Goal: Communication & Community: Share content

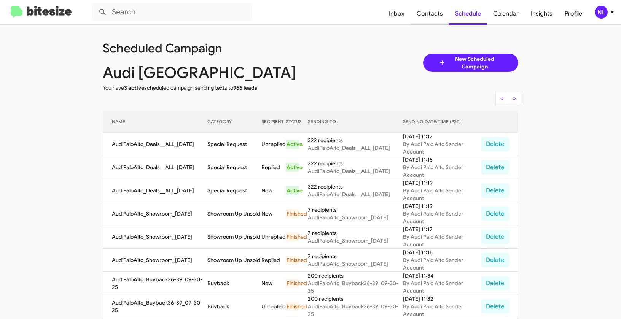
click at [433, 17] on span "Contacts" at bounding box center [429, 14] width 38 height 22
type input "in:groups"
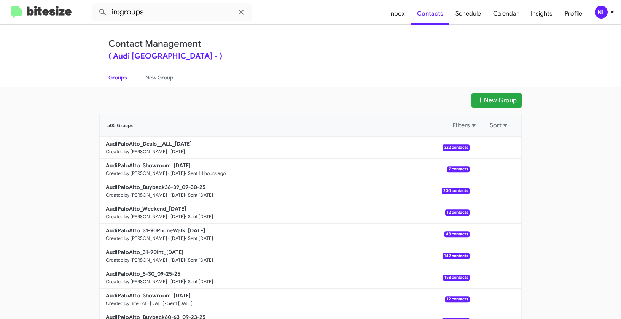
click at [600, 10] on div "NL" at bounding box center [600, 12] width 13 height 13
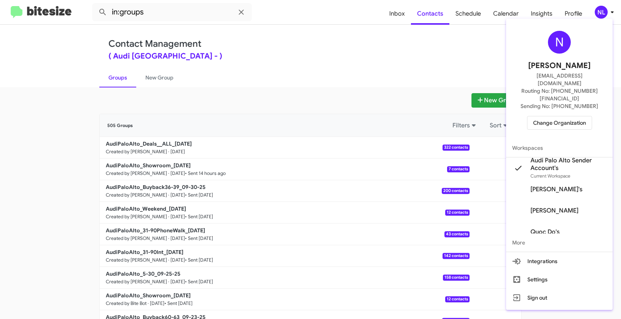
click at [567, 116] on span "Change Organization" at bounding box center [559, 122] width 53 height 13
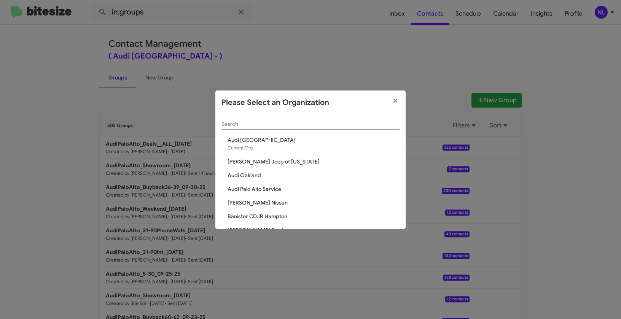
click at [299, 124] on input "Search" at bounding box center [310, 124] width 178 height 6
paste input "San Leandro Chrysler Jeep Dodge Ram"
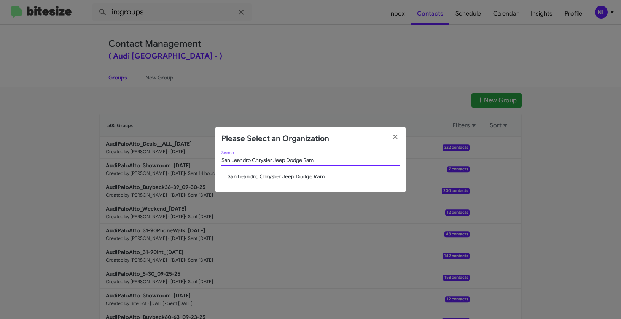
type input "San Leandro Chrysler Jeep Dodge Ram"
click at [277, 177] on span "San Leandro Chrysler Jeep Dodge Ram" at bounding box center [313, 177] width 172 height 8
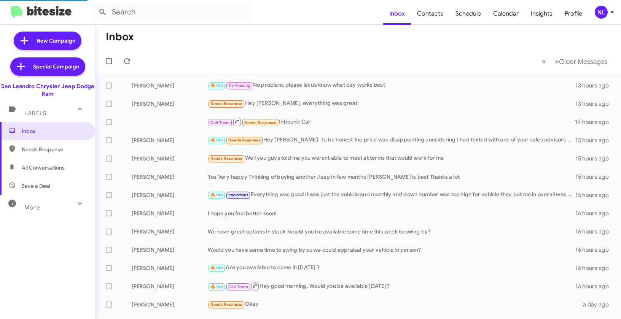
click at [600, 19] on mat-toolbar "Inbox Contacts Schedule Calendar Insights Profile NL" at bounding box center [310, 12] width 621 height 24
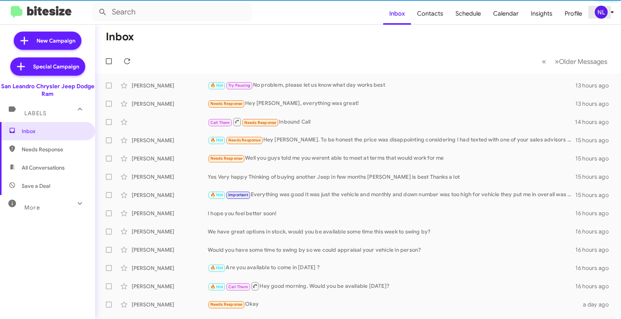
click at [601, 16] on div "NL" at bounding box center [600, 12] width 13 height 13
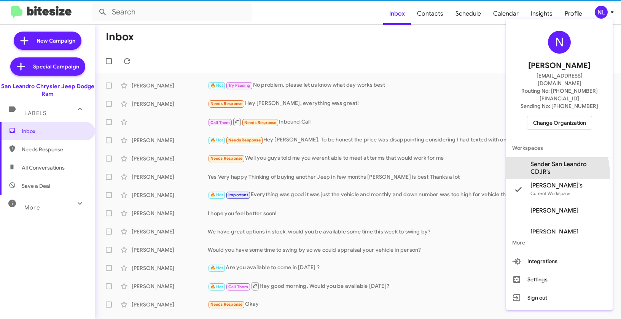
click at [536, 160] on span "Sender San Leandro CDJR's" at bounding box center [568, 167] width 76 height 15
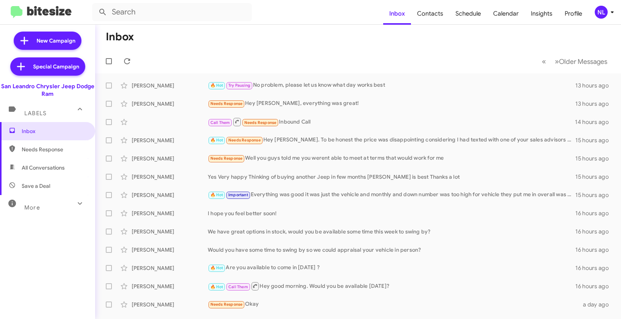
click at [605, 13] on div "NL" at bounding box center [600, 12] width 13 height 13
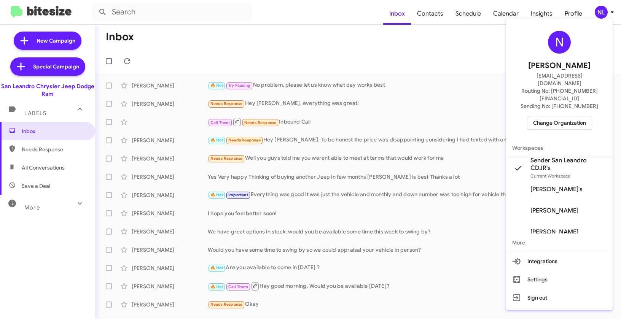
click at [379, 84] on div at bounding box center [310, 159] width 621 height 319
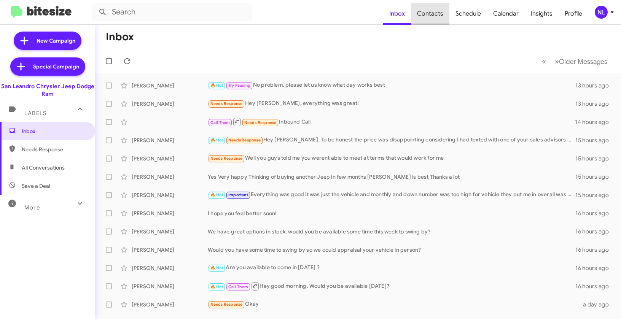
click at [433, 16] on span "Contacts" at bounding box center [430, 14] width 38 height 22
type input "in:groups"
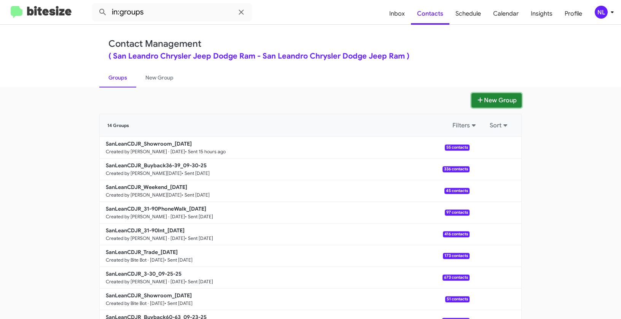
click at [493, 102] on button "New Group" at bounding box center [496, 100] width 50 height 14
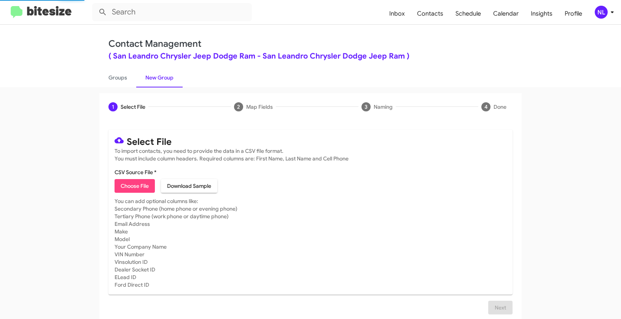
click at [136, 187] on span "Choose File" at bounding box center [135, 186] width 28 height 14
type input "SanLeanCDJR_3-30_10-02-25"
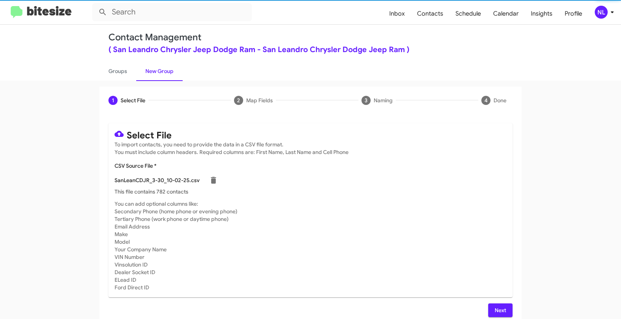
scroll to position [14, 0]
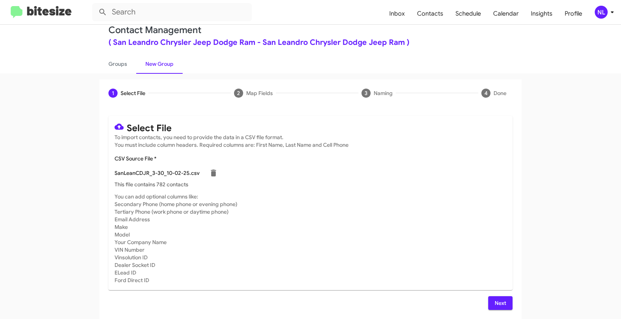
click at [499, 302] on span "Next" at bounding box center [500, 303] width 12 height 14
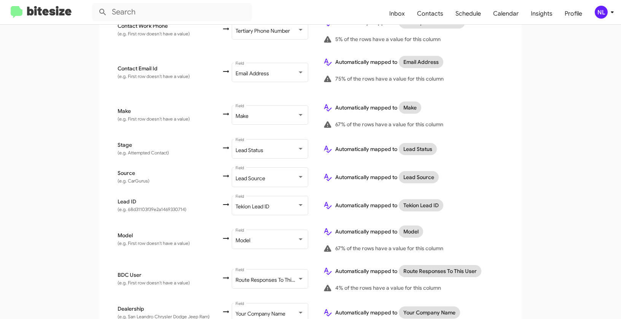
scroll to position [316, 0]
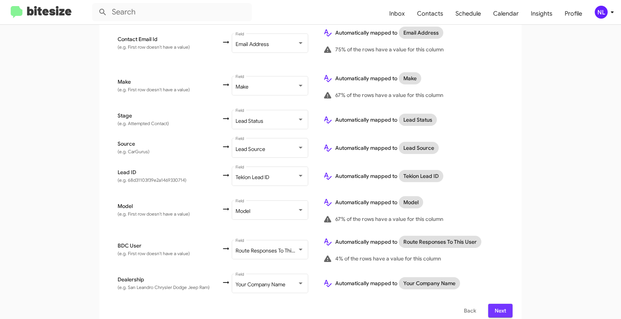
click at [500, 306] on span "Next" at bounding box center [500, 311] width 12 height 14
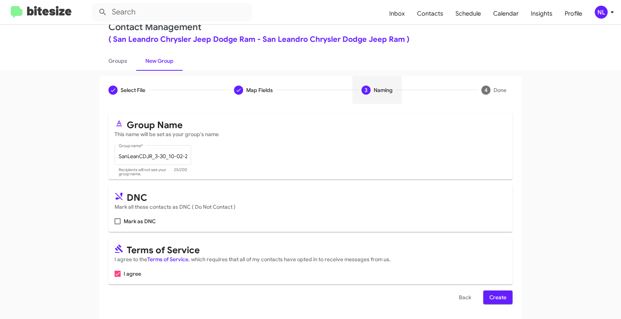
scroll to position [17, 0]
click at [500, 302] on span "Create" at bounding box center [497, 297] width 17 height 14
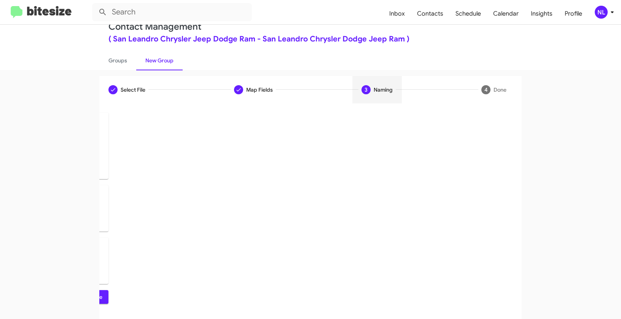
scroll to position [0, 0]
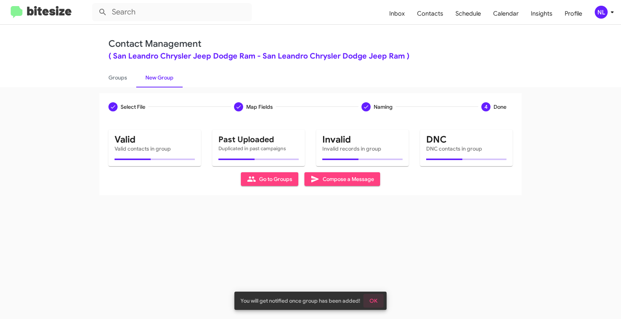
click at [376, 300] on span "OK" at bounding box center [373, 301] width 8 height 14
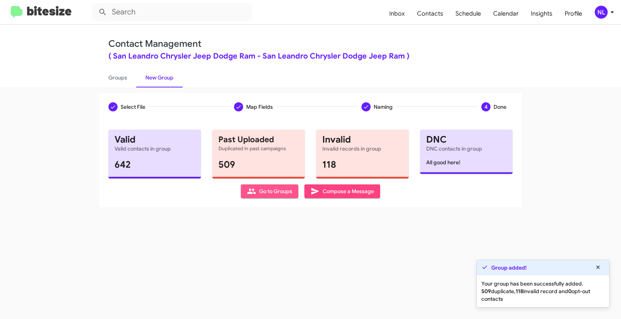
click at [262, 195] on span "Go to Groups" at bounding box center [269, 191] width 45 height 14
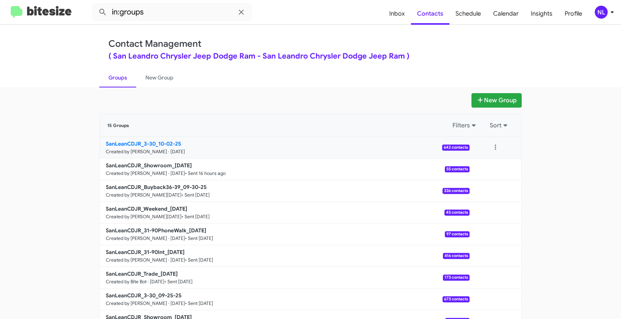
drag, startPoint x: 111, startPoint y: 143, endPoint x: 156, endPoint y: 143, distance: 44.5
click at [156, 143] on app-groups "New Group 15 Groups Filters Sort SanLeanCDJR_3-30_10-02-25 Created by Nen Limba…" at bounding box center [310, 233] width 621 height 281
copy div "Filters Sort SanLeanCDJR_3-30_"
click at [155, 12] on input "in:groups" at bounding box center [172, 12] width 160 height 18
paste input "SanLeanCDJR_3-30_"
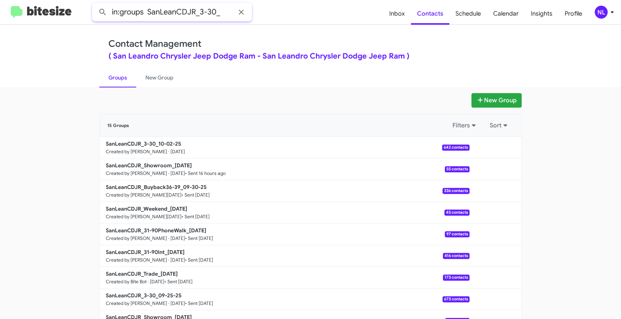
type input "in:groups SanLeanCDJR_3-30_"
click at [95, 5] on button at bounding box center [102, 12] width 15 height 15
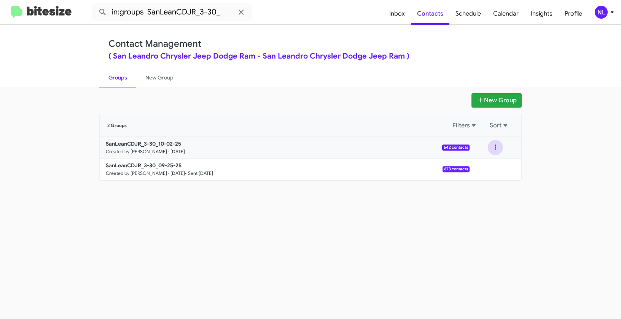
click at [497, 148] on button at bounding box center [495, 147] width 15 height 15
click at [488, 163] on button "View contacts" at bounding box center [472, 168] width 61 height 18
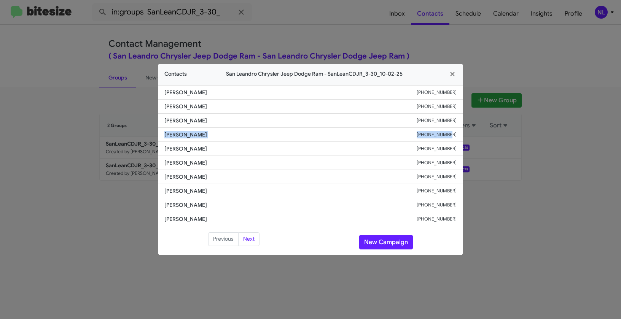
drag, startPoint x: 163, startPoint y: 133, endPoint x: 459, endPoint y: 136, distance: 295.5
click at [459, 136] on li "Martinique Petty +15104595349" at bounding box center [310, 135] width 304 height 14
copy div "Martinique Petty +15104595349"
click at [376, 243] on button "New Campaign" at bounding box center [386, 242] width 54 height 14
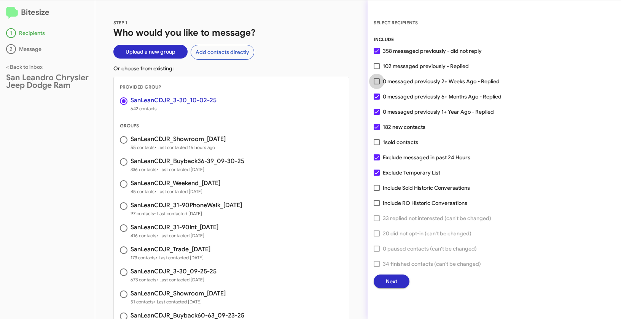
click at [375, 82] on span at bounding box center [376, 81] width 6 height 6
click at [376, 84] on input "0 messaged previously 2+ Weeks Ago - Replied" at bounding box center [376, 84] width 0 height 0
checkbox input "true"
click at [392, 283] on span "Next" at bounding box center [391, 282] width 11 height 14
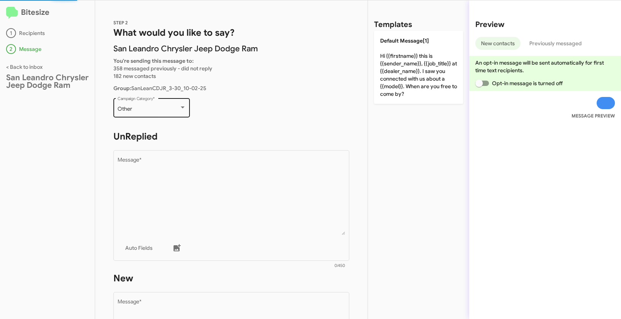
click at [159, 105] on div "Other Campaign Category *" at bounding box center [152, 107] width 68 height 21
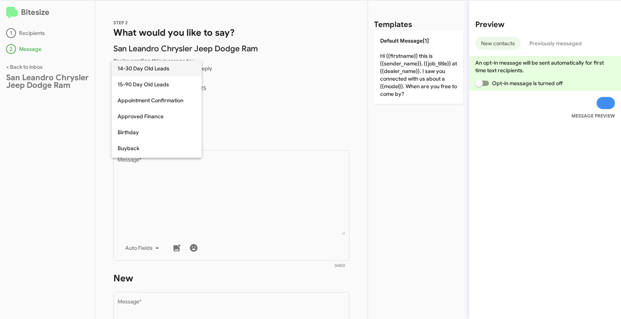
click at [140, 68] on span "14-30 Day Old Leads" at bounding box center [157, 68] width 78 height 16
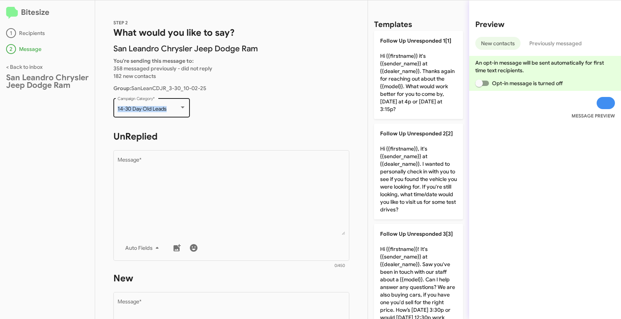
drag, startPoint x: 117, startPoint y: 108, endPoint x: 171, endPoint y: 110, distance: 54.0
click at [171, 110] on div "14-30 Day Old Leads Campaign Category *" at bounding box center [151, 107] width 76 height 21
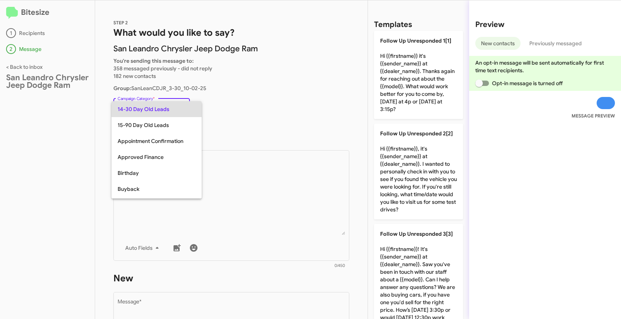
copy span "14-30 Day Old Leads"
click at [267, 214] on div at bounding box center [310, 159] width 621 height 319
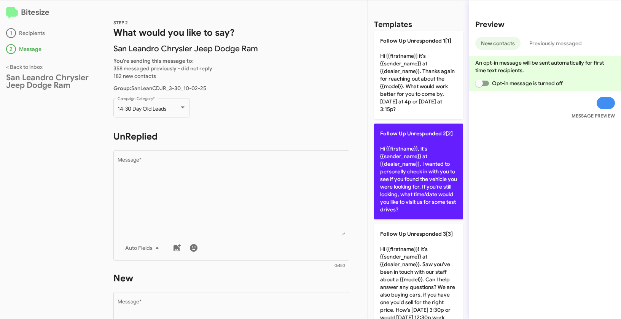
click at [415, 176] on p "Follow Up Unresponded 2[2] Hi {{firstname}}, it's {{sender_name}} at {{dealer_n…" at bounding box center [418, 172] width 89 height 96
type textarea "Hi {{firstname}}, it's {{sender_name}} at {{dealer_name}}. I wanted to personal…"
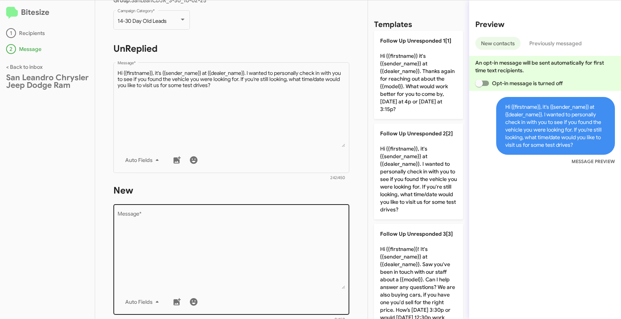
scroll to position [130, 0]
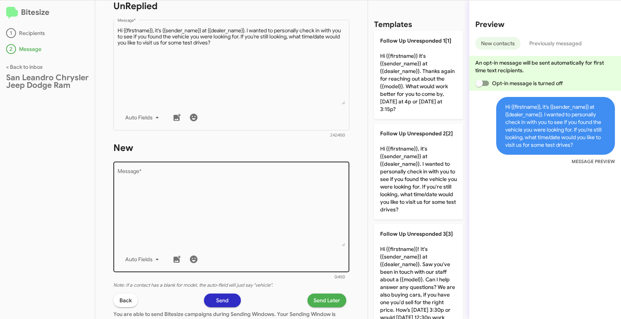
click at [277, 214] on textarea "Message *" at bounding box center [232, 208] width 228 height 78
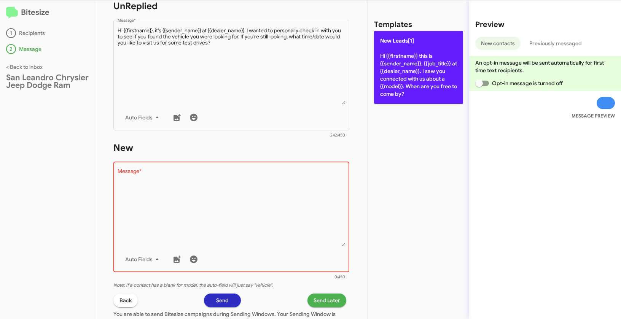
click at [404, 51] on p "New Leads[1] Hi {{firstname}} this is {{sender_name}}, {{job_title}} at {{deale…" at bounding box center [418, 67] width 89 height 73
type textarea "Hi {{firstname}} this is {{sender_name}}, {{job_title}} at {{dealer_name}}. I s…"
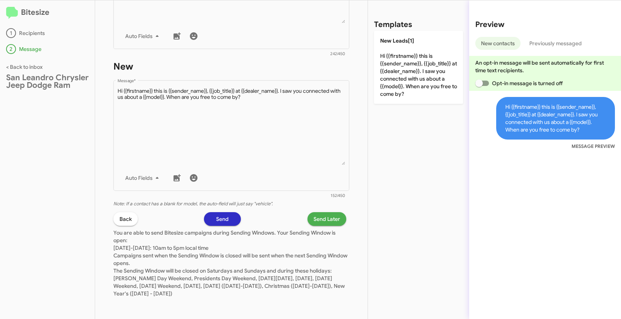
scroll to position [212, 0]
click at [330, 218] on span "Send Later" at bounding box center [326, 219] width 27 height 14
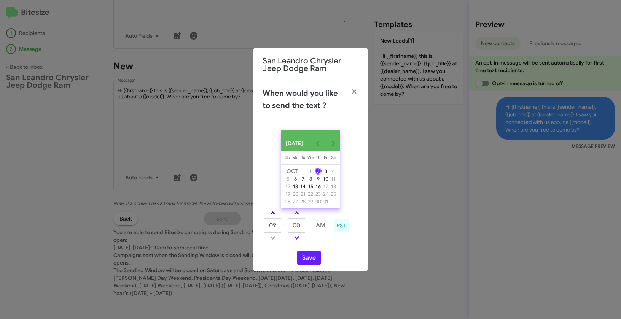
click at [271, 213] on link at bounding box center [272, 213] width 13 height 9
type input "10"
drag, startPoint x: 304, startPoint y: 229, endPoint x: 289, endPoint y: 229, distance: 15.6
click at [289, 229] on input "00" at bounding box center [296, 225] width 19 height 14
type input "20"
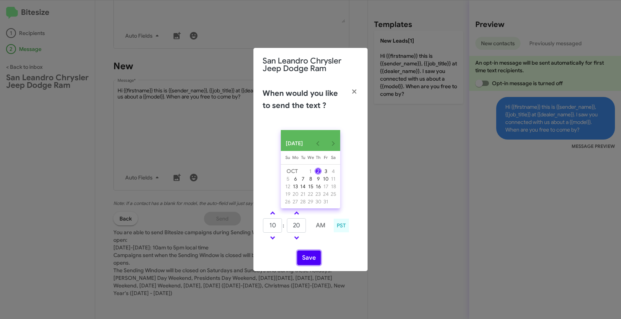
click at [310, 263] on button "Save" at bounding box center [309, 258] width 24 height 14
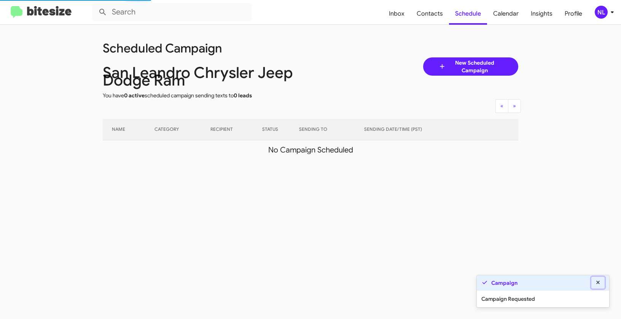
click at [597, 282] on icon at bounding box center [597, 282] width 7 height 5
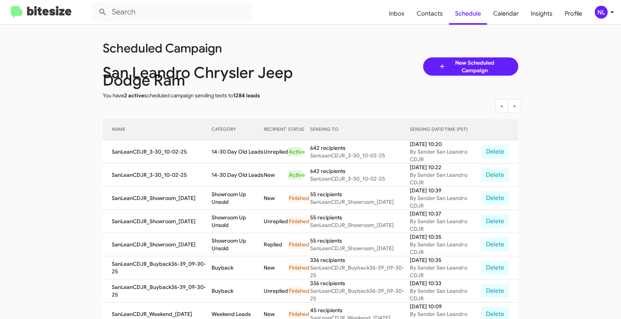
click at [601, 14] on div "NL" at bounding box center [600, 12] width 13 height 13
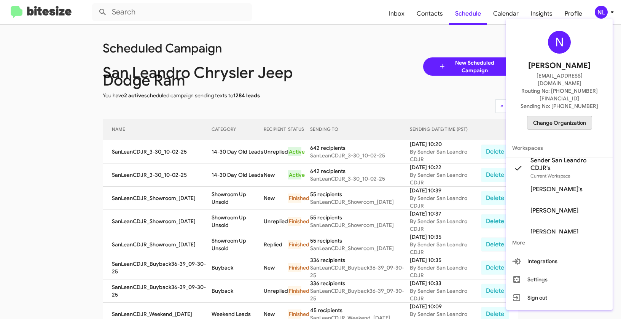
click at [560, 116] on span "Change Organization" at bounding box center [559, 122] width 53 height 13
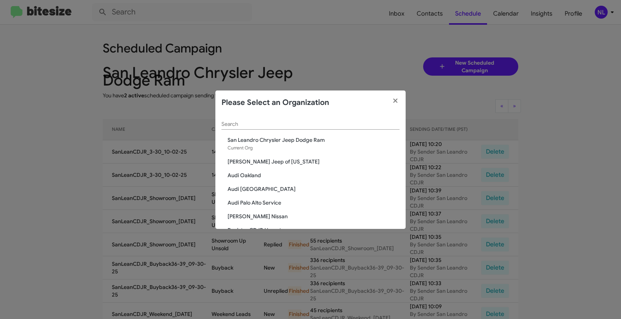
click at [276, 122] on input "Search" at bounding box center [310, 124] width 178 height 6
paste input "SERVICE: [PERSON_NAME]"
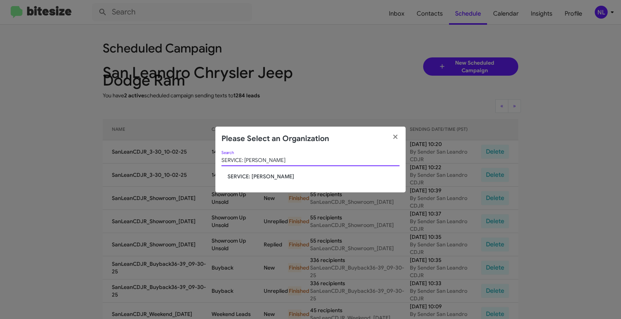
type input "SERVICE: [PERSON_NAME]"
click at [244, 178] on span "SERVICE: [PERSON_NAME]" at bounding box center [313, 177] width 172 height 8
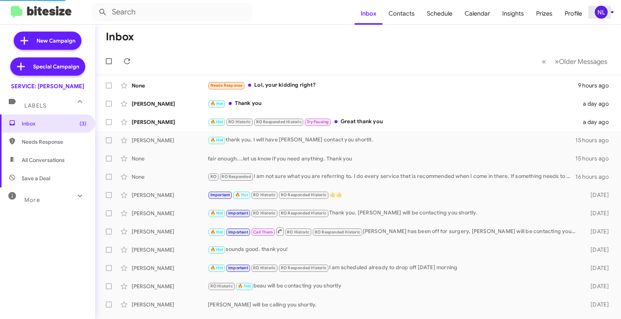
click at [603, 13] on div "NL" at bounding box center [600, 12] width 13 height 13
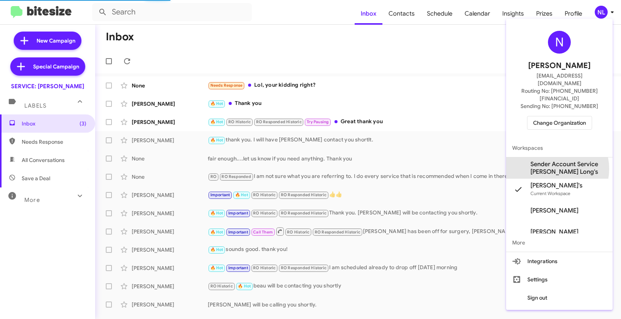
click at [551, 160] on span "Sender Account Service [PERSON_NAME] Long's" at bounding box center [568, 167] width 76 height 15
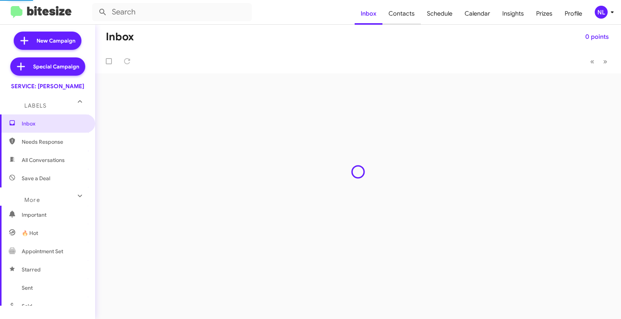
click at [400, 13] on span "Contacts" at bounding box center [401, 14] width 38 height 22
type input "in:groups"
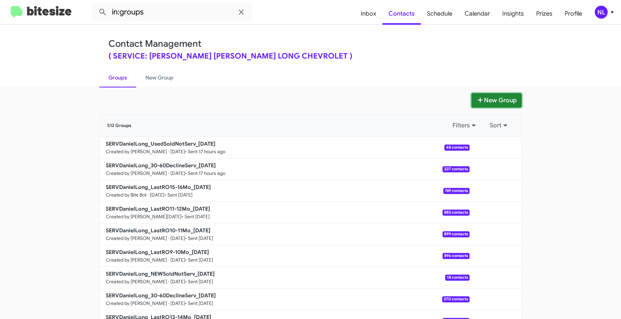
click at [491, 103] on button "New Group" at bounding box center [496, 100] width 50 height 14
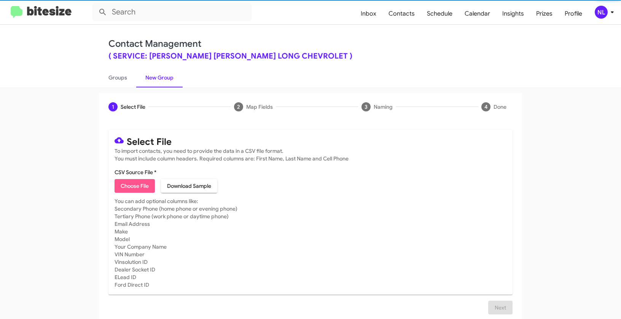
click at [127, 186] on span "Choose File" at bounding box center [135, 186] width 28 height 14
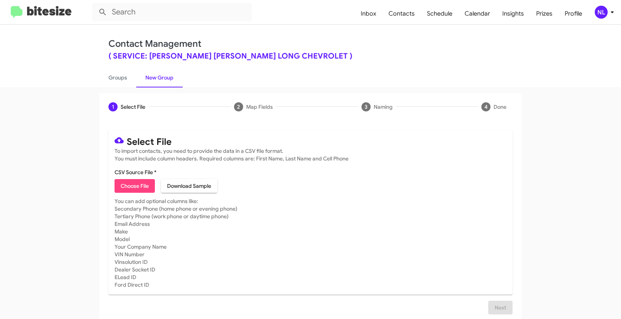
click at [602, 5] on mat-toolbar "Inbox Contacts Schedule Calendar Insights Prizes Profile NL" at bounding box center [310, 12] width 621 height 24
click at [603, 11] on div "NL" at bounding box center [600, 12] width 13 height 13
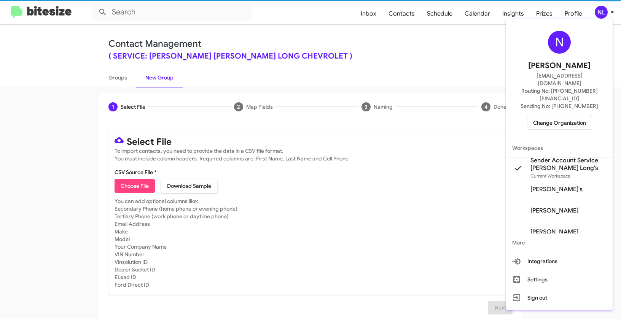
click at [564, 116] on span "Change Organization" at bounding box center [559, 122] width 53 height 13
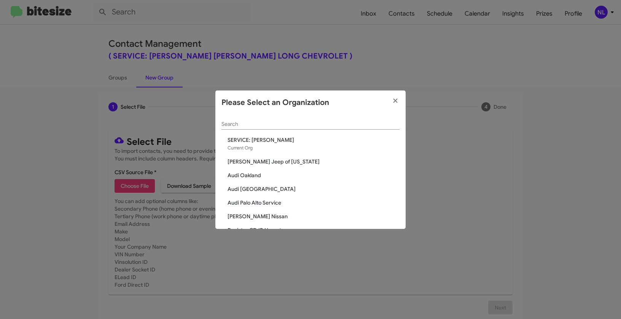
click at [280, 125] on input "Search" at bounding box center [310, 124] width 178 height 6
paste input "San Leandro Chrysler Jeep Dodge Ram"
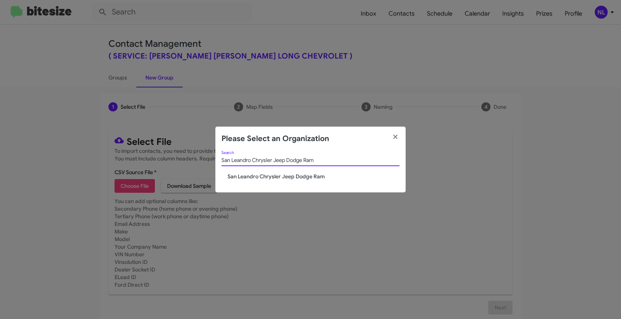
type input "San Leandro Chrysler Jeep Dodge Ram"
click at [265, 172] on div "San Leandro Chrysler Jeep Dodge Ram Search" at bounding box center [310, 162] width 178 height 22
click at [262, 176] on span "San Leandro Chrysler Jeep Dodge Ram" at bounding box center [313, 177] width 172 height 8
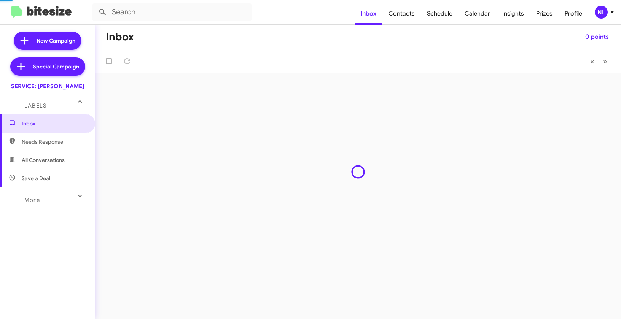
click at [409, 15] on span "Contacts" at bounding box center [401, 14] width 38 height 22
type input "in:groups"
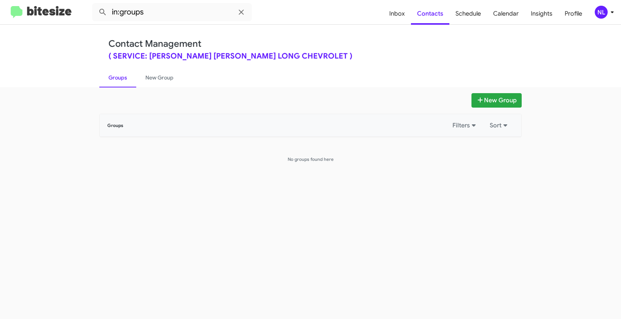
click at [600, 13] on div "NL" at bounding box center [600, 12] width 13 height 13
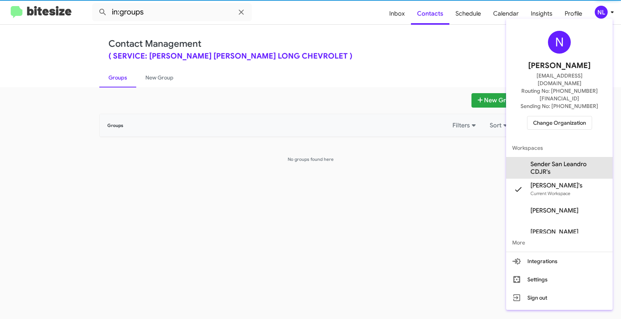
click at [572, 160] on span "Sender San Leandro CDJR's" at bounding box center [568, 167] width 76 height 15
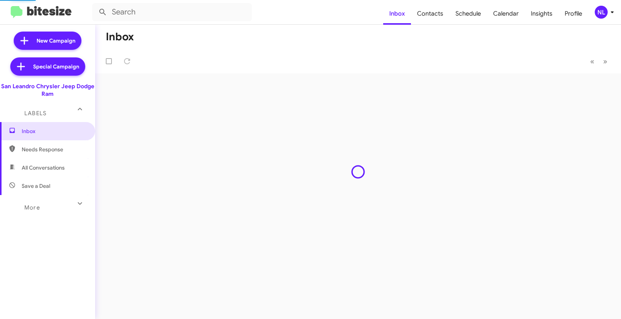
click at [434, 14] on span "Contacts" at bounding box center [430, 14] width 38 height 22
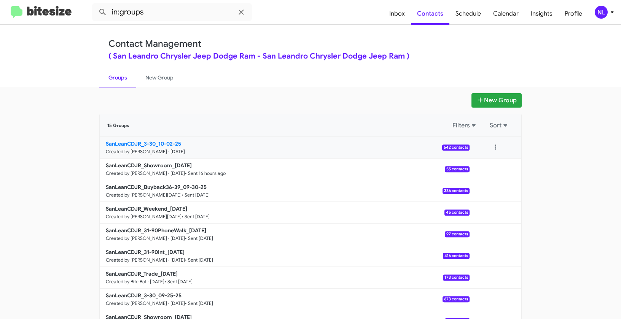
drag, startPoint x: 67, startPoint y: 139, endPoint x: 157, endPoint y: 143, distance: 91.0
click at [157, 143] on app-groups "New Group 15 Groups Filters Sort SanLeanCDJR_3-30_10-02-25 Created by [PERSON_N…" at bounding box center [310, 233] width 621 height 281
copy div "Filters Sort SanLeanCDJR_3-30_"
click at [156, 14] on input "in:groups" at bounding box center [172, 12] width 160 height 18
paste input "SanLeanCDJR_3-30_"
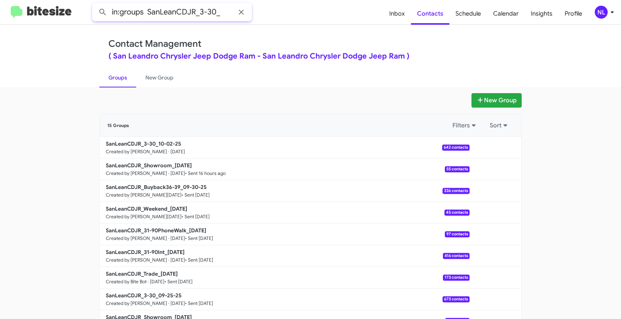
type input "in:groups SanLeanCDJR_3-30_"
click at [95, 5] on button at bounding box center [102, 12] width 15 height 15
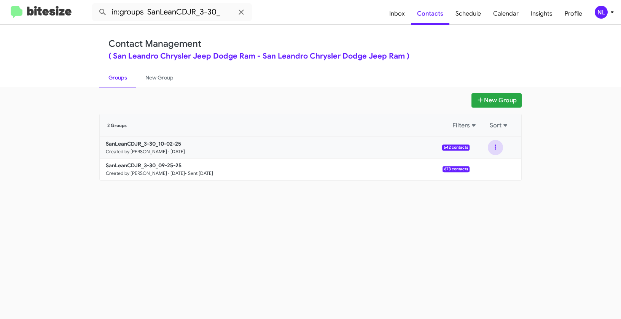
click at [500, 146] on button at bounding box center [495, 147] width 15 height 15
click at [486, 172] on button "View contacts" at bounding box center [472, 168] width 61 height 18
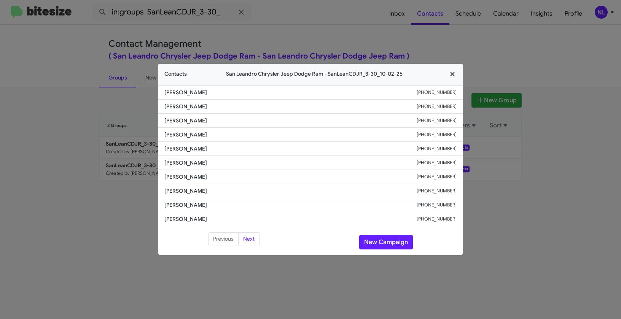
click at [450, 76] on icon "button" at bounding box center [452, 74] width 4 height 4
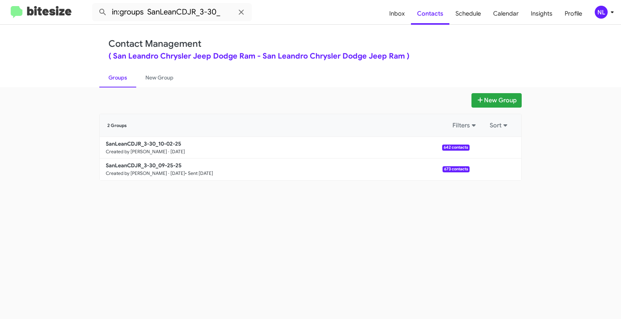
click at [601, 13] on div "NL" at bounding box center [600, 12] width 13 height 13
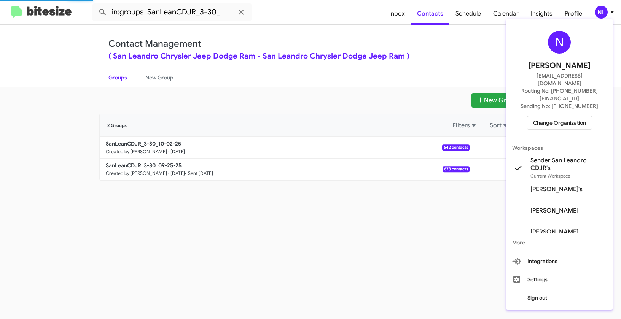
click at [558, 116] on span "Change Organization" at bounding box center [559, 122] width 53 height 13
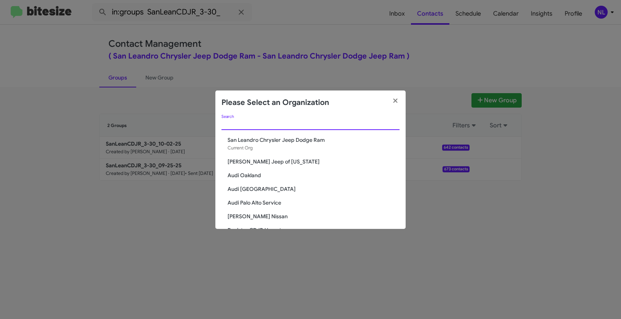
click at [333, 123] on input "Search" at bounding box center [310, 124] width 178 height 6
paste input "SERVICE: [PERSON_NAME]"
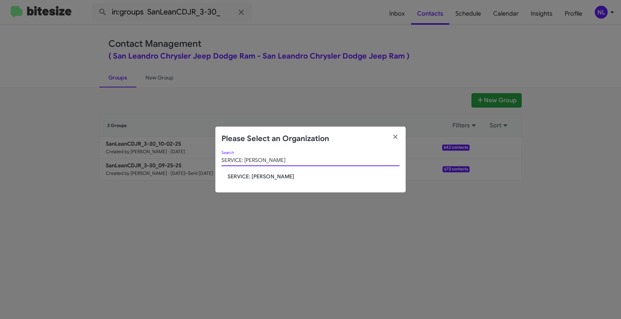
type input "SERVICE: [PERSON_NAME]"
click at [263, 175] on span "SERVICE: [PERSON_NAME]" at bounding box center [313, 177] width 172 height 8
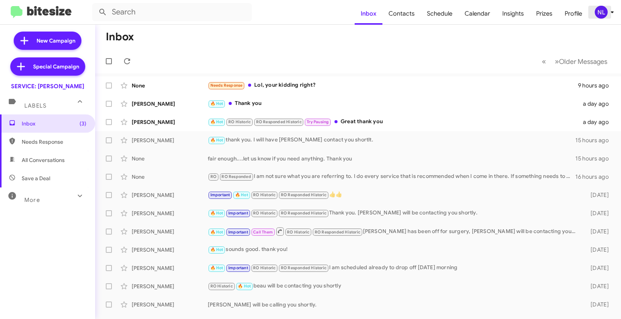
click at [599, 13] on div "NL" at bounding box center [600, 12] width 13 height 13
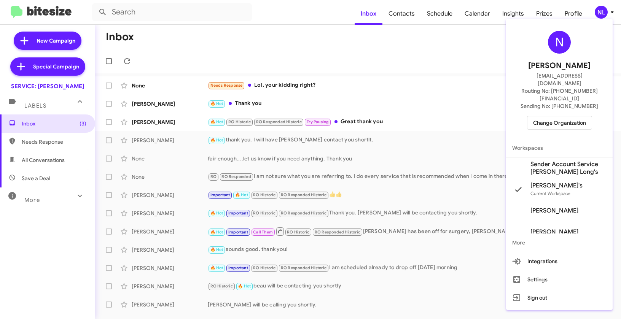
click at [539, 179] on span "Nen Limbauan's Current Workspace" at bounding box center [559, 189] width 106 height 21
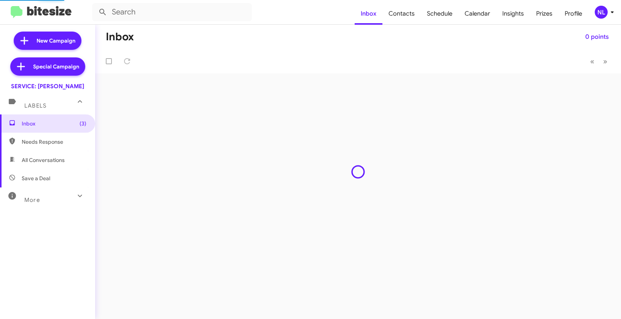
click at [604, 9] on div "NL" at bounding box center [600, 12] width 13 height 13
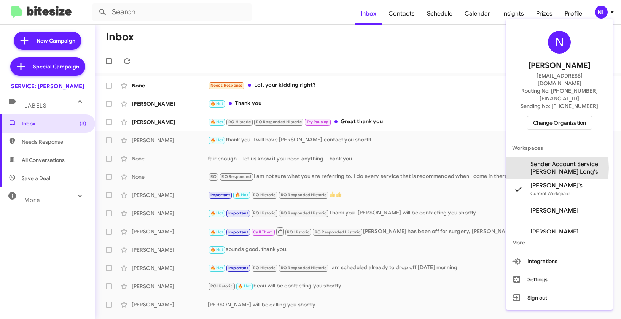
click at [540, 160] on span "Sender Account Service [PERSON_NAME] Long's" at bounding box center [568, 167] width 76 height 15
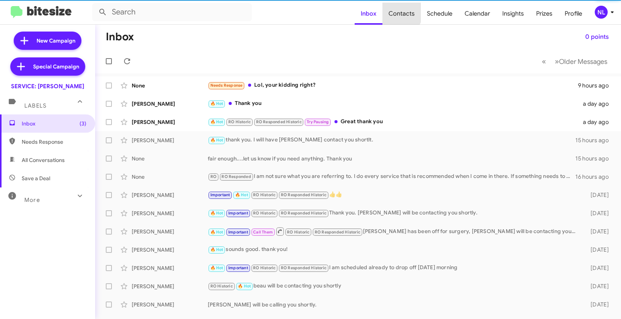
click at [398, 11] on span "Contacts" at bounding box center [401, 14] width 38 height 22
type input "in:groups"
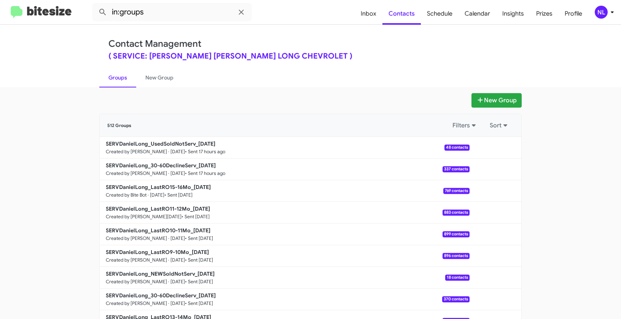
click at [595, 15] on div "NL" at bounding box center [600, 12] width 13 height 13
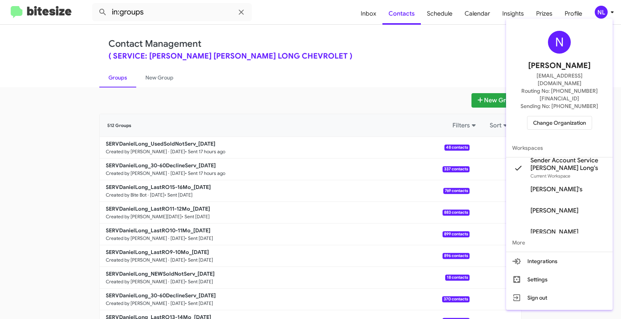
click at [402, 63] on div at bounding box center [310, 159] width 621 height 319
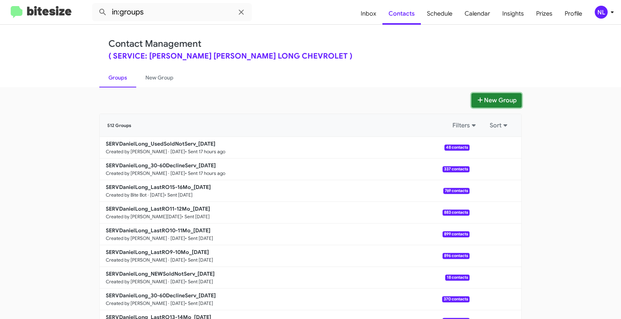
click at [489, 105] on button "New Group" at bounding box center [496, 100] width 50 height 14
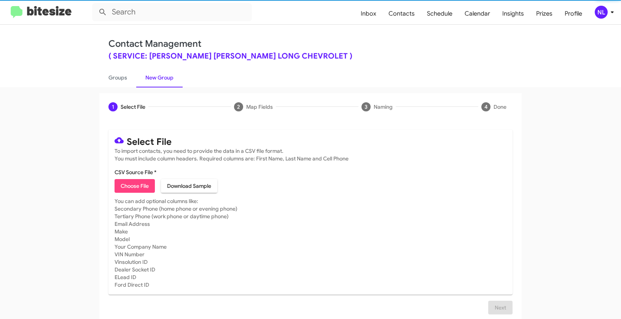
click at [133, 186] on span "Choose File" at bounding box center [135, 186] width 28 height 14
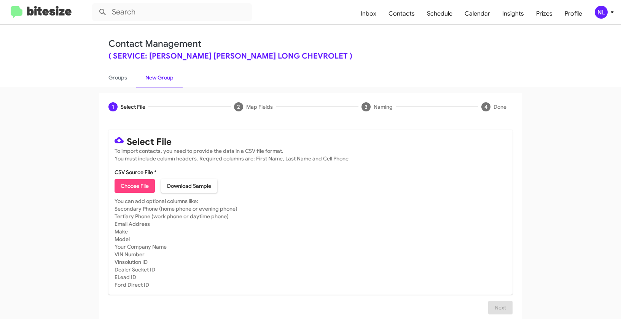
click at [133, 188] on span "Choose File" at bounding box center [135, 186] width 28 height 14
click at [136, 187] on span "Choose File" at bounding box center [135, 186] width 28 height 14
type input "SERVDanielLong_LastRO7-8Mo_[DATE]"
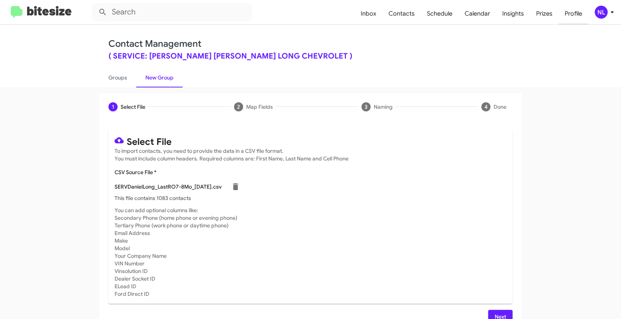
scroll to position [1, 0]
click at [597, 14] on div "NL" at bounding box center [600, 12] width 13 height 13
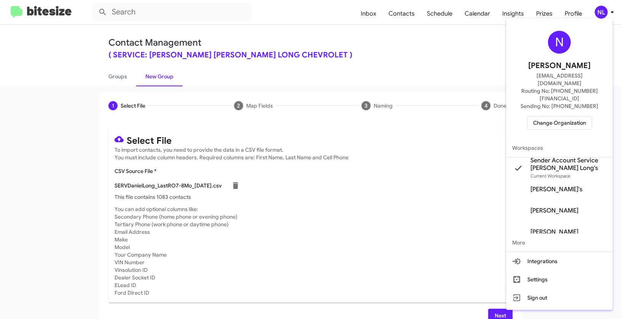
click at [411, 207] on div at bounding box center [310, 159] width 621 height 319
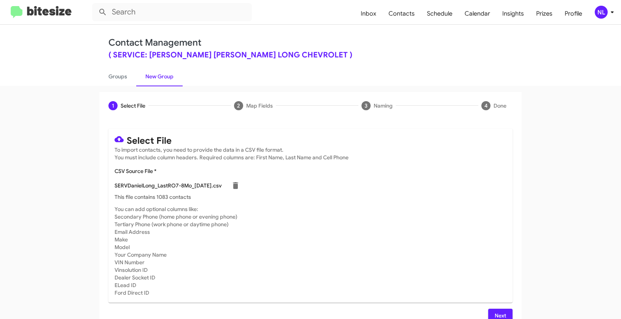
click at [498, 316] on span "Next" at bounding box center [500, 316] width 12 height 14
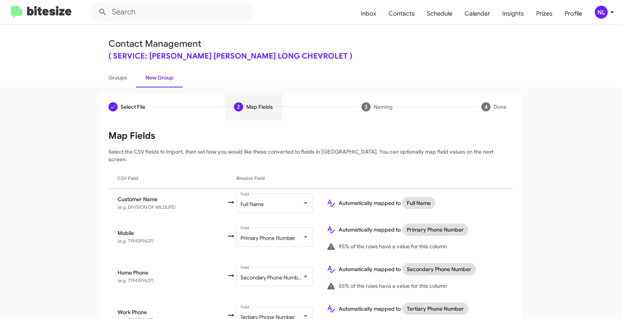
scroll to position [123, 0]
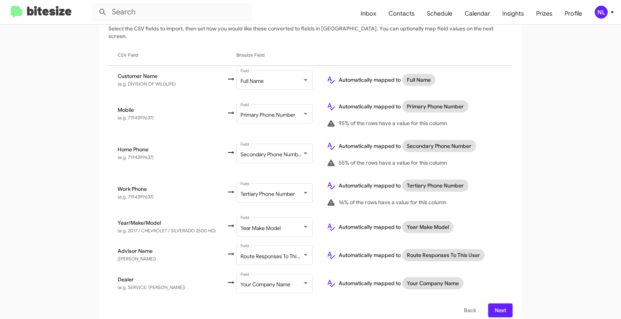
click at [497, 303] on span "Next" at bounding box center [500, 310] width 12 height 14
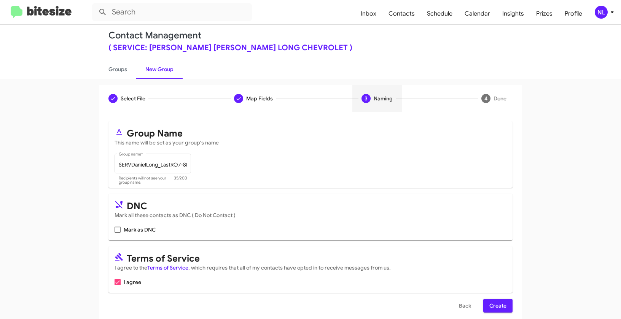
scroll to position [12, 0]
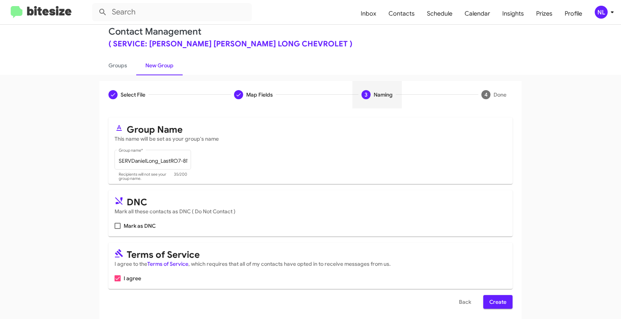
click at [502, 297] on span "Create" at bounding box center [497, 302] width 17 height 14
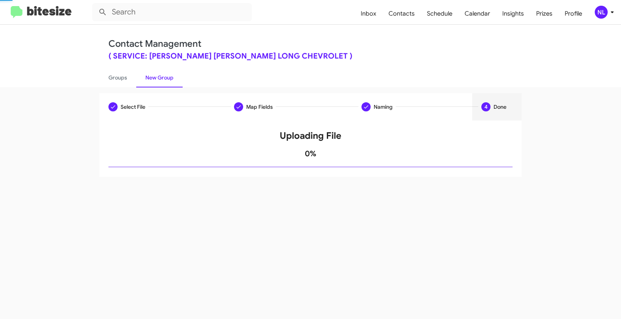
scroll to position [0, 0]
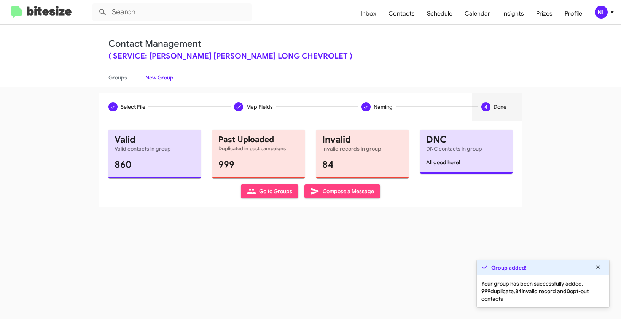
click at [267, 197] on span "Go to Groups" at bounding box center [269, 191] width 45 height 14
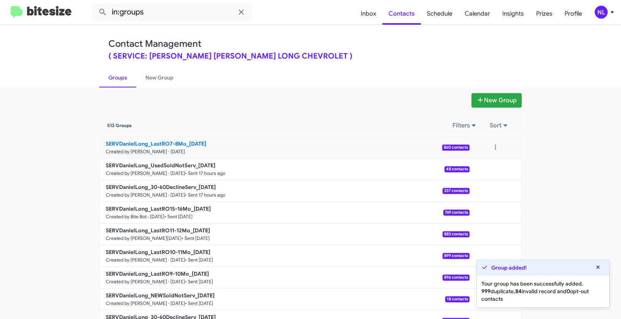
drag, startPoint x: 81, startPoint y: 139, endPoint x: 183, endPoint y: 141, distance: 101.9
click at [183, 141] on app-groups "New Group 513 Groups Filters Sort SERVDanielLong_LastRO7-8Mo_[DATE] Created by …" at bounding box center [310, 233] width 621 height 281
copy div "Filters Sort SERVDanielLong_LastRO7-8Mo"
click at [162, 17] on input "in:groups" at bounding box center [172, 12] width 160 height 18
paste input "SERVDanielLong_LastRO7-8Mo"
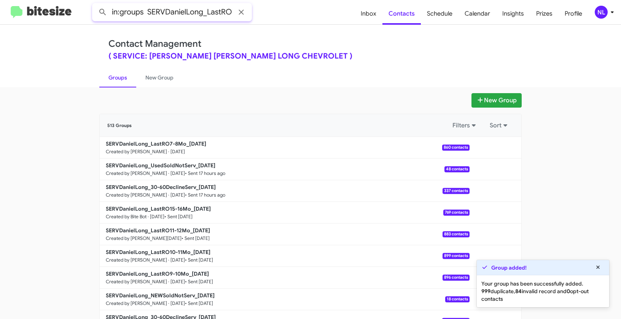
scroll to position [0, 22]
type input "in:groups SERVDanielLong_LastRO7-8Mo"
click at [95, 5] on button at bounding box center [102, 12] width 15 height 15
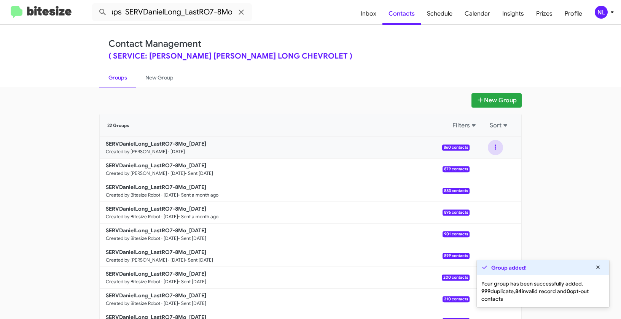
click at [494, 148] on button at bounding box center [495, 147] width 15 height 15
click at [489, 168] on button "View contacts" at bounding box center [472, 168] width 61 height 18
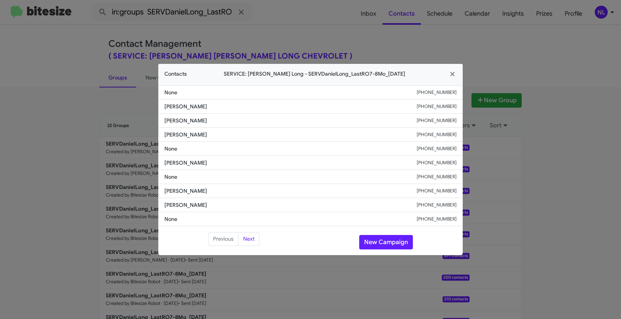
drag, startPoint x: 160, startPoint y: 119, endPoint x: 226, endPoint y: 119, distance: 65.4
click at [226, 119] on li "[PERSON_NAME] [PHONE_NUMBER]" at bounding box center [310, 121] width 304 height 14
copy span "[PERSON_NAME]"
click at [269, 159] on span "[PERSON_NAME]" at bounding box center [290, 163] width 252 height 8
click at [376, 243] on button "New Campaign" at bounding box center [386, 242] width 54 height 14
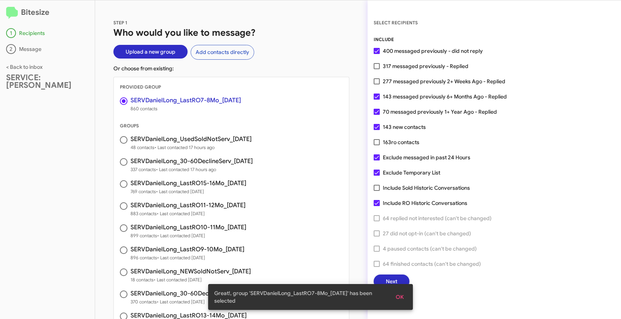
click at [406, 297] on button "OK" at bounding box center [399, 297] width 20 height 14
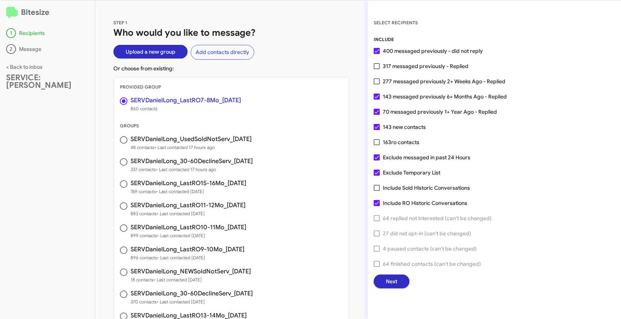
click at [399, 283] on button "Next" at bounding box center [391, 282] width 36 height 14
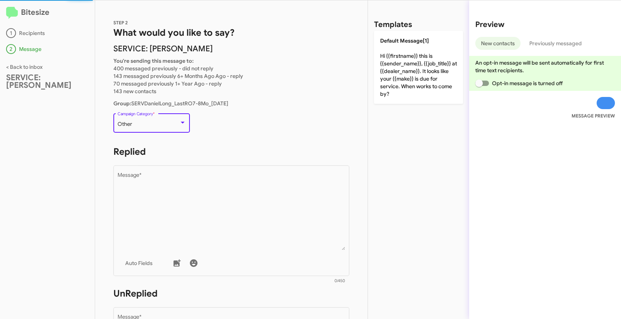
click at [157, 127] on div "Other" at bounding box center [149, 124] width 62 height 6
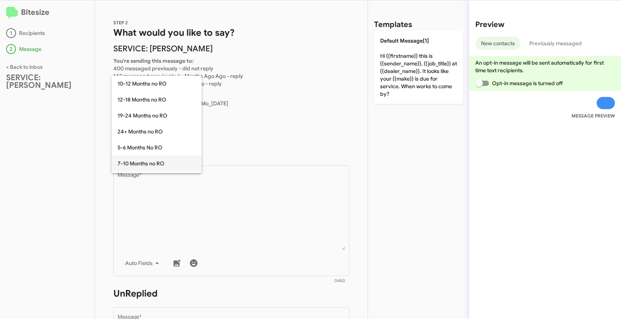
click at [129, 163] on span "7-10 Months no RO" at bounding box center [157, 164] width 78 height 16
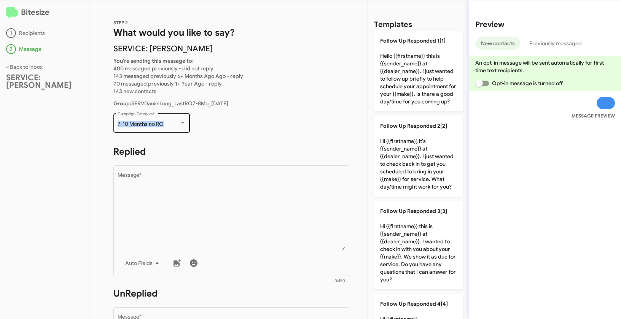
drag, startPoint x: 119, startPoint y: 124, endPoint x: 166, endPoint y: 124, distance: 46.4
click at [166, 124] on div "7-10 Months no RO Campaign Category *" at bounding box center [151, 122] width 76 height 21
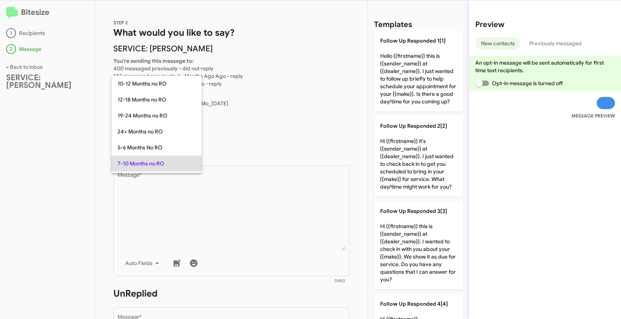
scroll to position [39, 0]
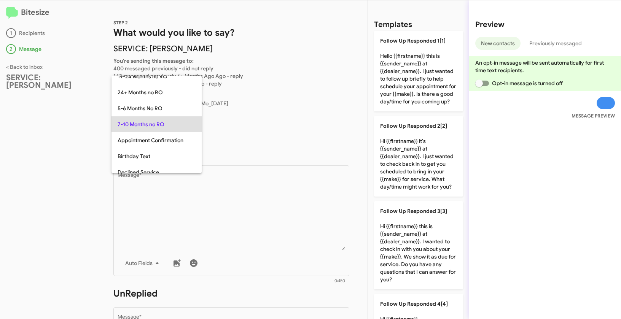
copy span "7-10 Months no RO"
click at [222, 223] on div at bounding box center [310, 159] width 621 height 319
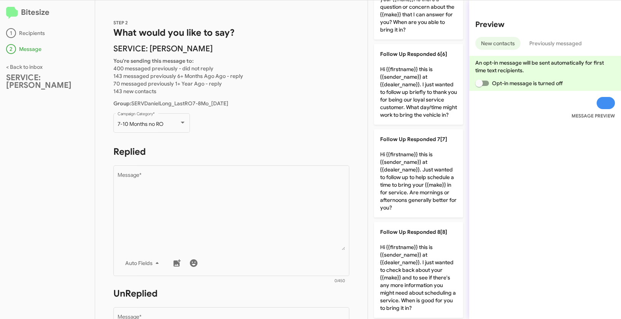
scroll to position [558, 0]
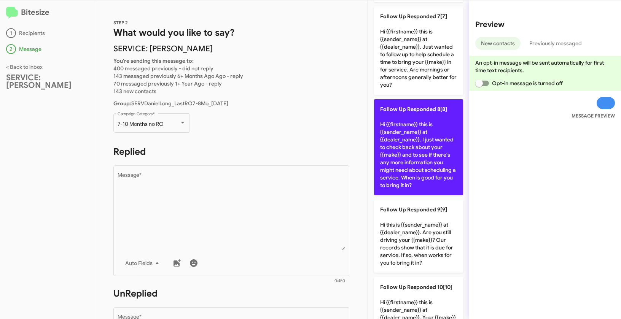
click at [423, 177] on p "Follow Up Responded 8[8] Hi {{firstname}} this is {{sender_name}} at {{dealer_n…" at bounding box center [418, 147] width 89 height 96
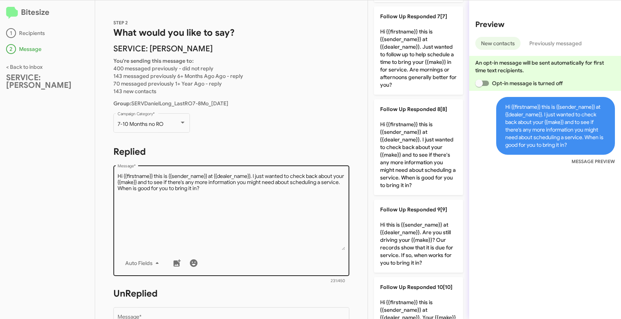
scroll to position [214, 0]
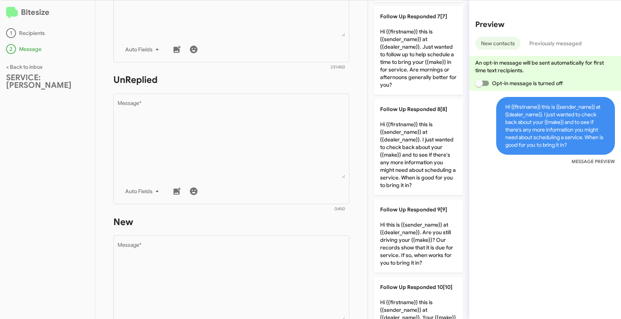
click at [300, 209] on div at bounding box center [226, 209] width 217 height 5
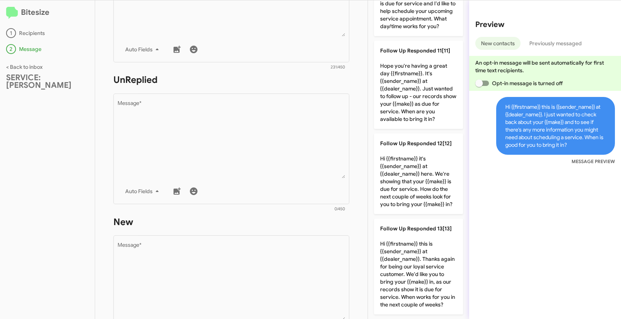
scroll to position [918, 0]
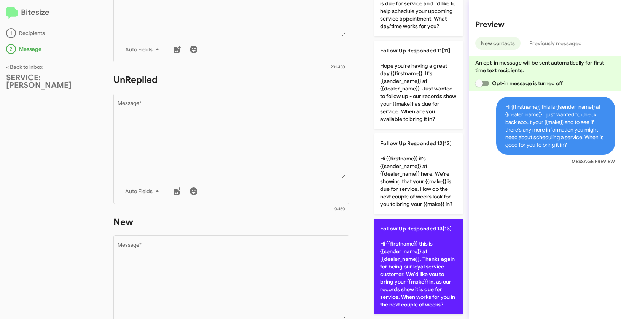
click at [417, 268] on p "Follow Up Responded 13[13] Hi {{firstname}} this is {{sender_name}} at {{dealer…" at bounding box center [418, 267] width 89 height 96
type textarea "Hi {{firstname}} this is {{sender_name}} at {{dealer_name}}. Thanks again for b…"
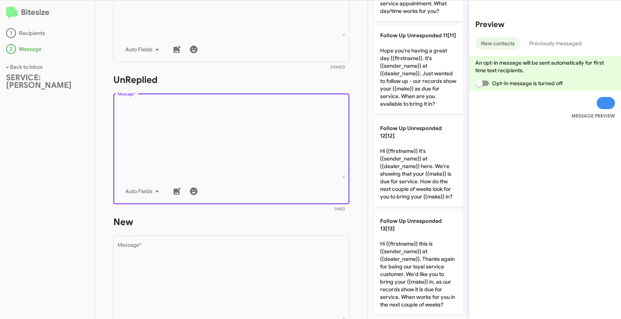
click at [252, 129] on textarea "Message *" at bounding box center [232, 140] width 228 height 78
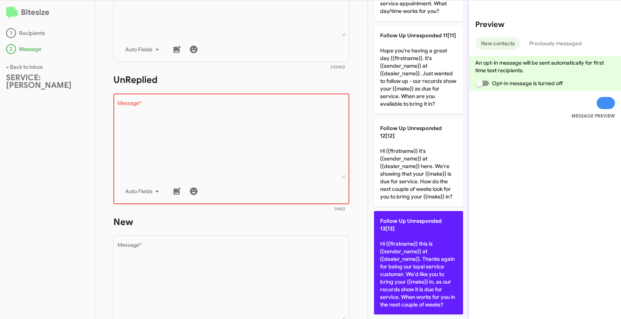
click at [413, 270] on p "Follow Up Unresponded 13[13] Hi {{firstname}} this is {{sender_name}} at {{deal…" at bounding box center [418, 262] width 89 height 103
type textarea "Hi {{firstname}} this is {{sender_name}} at {{dealer_name}}. Thanks again for b…"
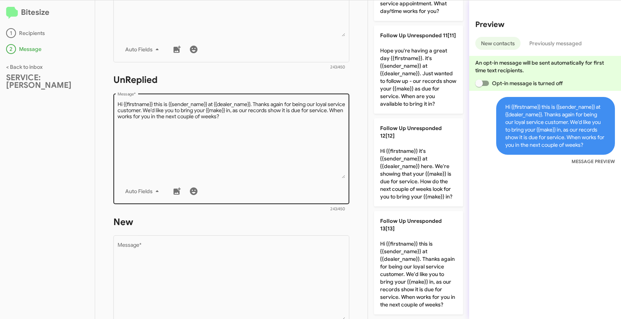
scroll to position [85, 0]
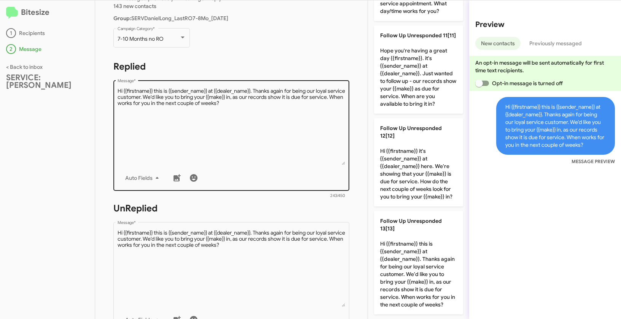
click at [293, 167] on div "Drop image here to insert Auto Fields Message *" at bounding box center [232, 135] width 228 height 112
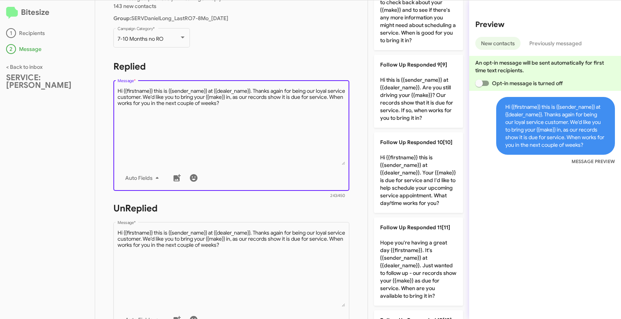
scroll to position [696, 0]
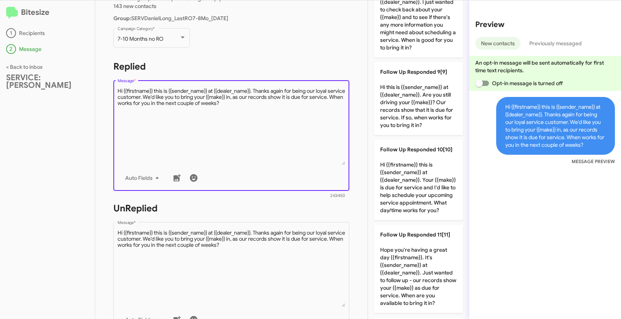
click at [286, 137] on textarea "Message *" at bounding box center [232, 126] width 228 height 78
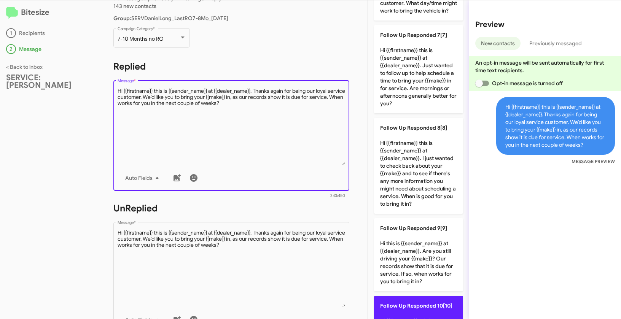
scroll to position [532, 0]
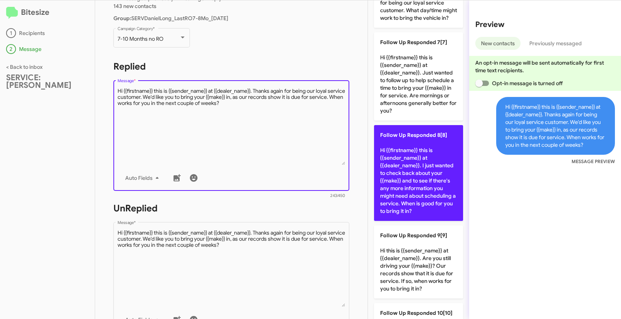
click at [425, 202] on p "Follow Up Responded 8[8] Hi {{firstname}} this is {{sender_name}} at {{dealer_n…" at bounding box center [418, 173] width 89 height 96
type textarea "Hi {{firstname}} this is {{sender_name}} at {{dealer_name}}. I just wanted to c…"
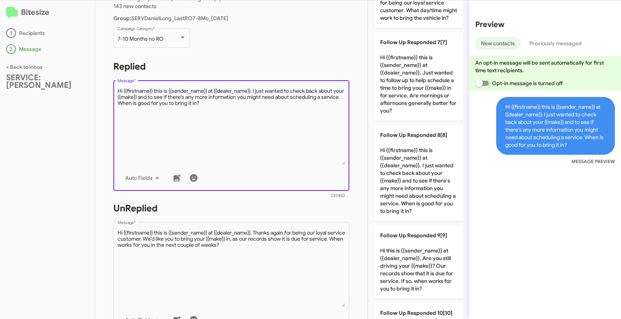
click at [230, 154] on textarea "Message *" at bounding box center [232, 126] width 228 height 78
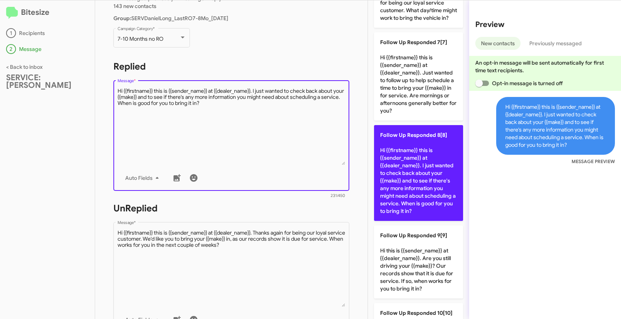
click at [421, 195] on p "Follow Up Responded 8[8] Hi {{firstname}} this is {{sender_name}} at {{dealer_n…" at bounding box center [418, 173] width 89 height 96
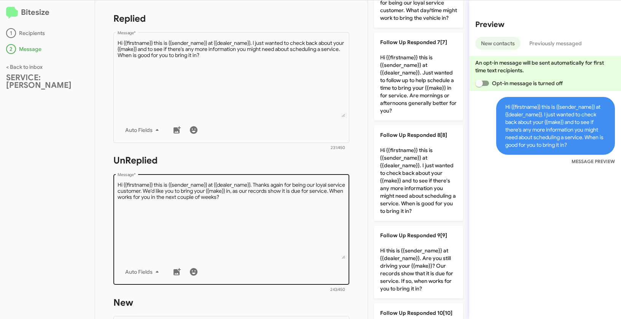
scroll to position [147, 0]
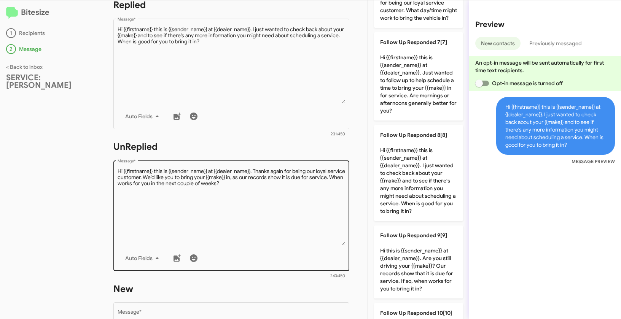
click at [313, 186] on textarea "Message *" at bounding box center [232, 207] width 228 height 78
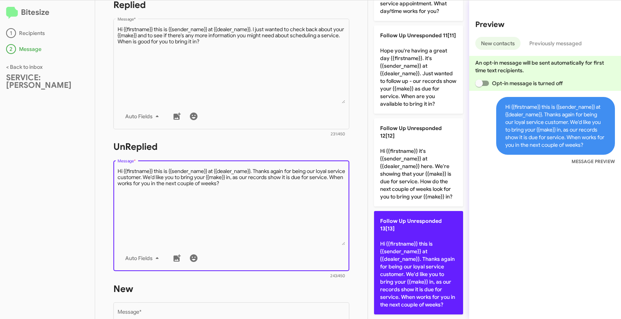
scroll to position [945, 0]
click at [410, 244] on p "Follow Up Unresponded 13[13] Hi {{firstname}} this is {{sender_name}} at {{deal…" at bounding box center [418, 262] width 89 height 103
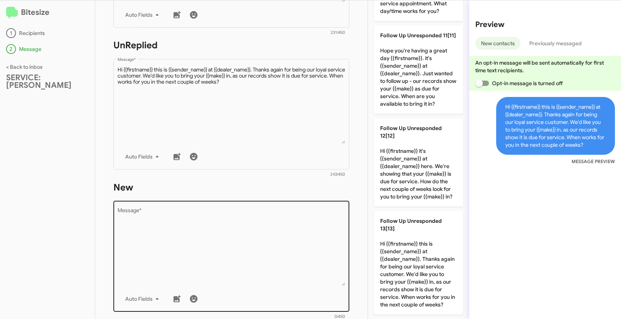
scroll to position [285, 0]
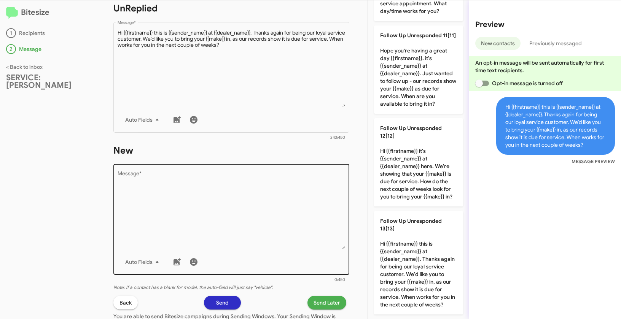
click at [249, 206] on textarea "Message *" at bounding box center [232, 211] width 228 height 78
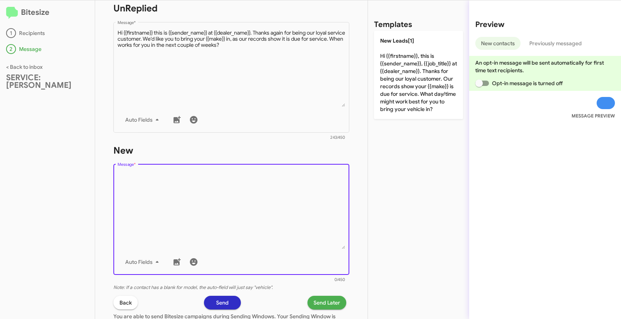
scroll to position [0, 0]
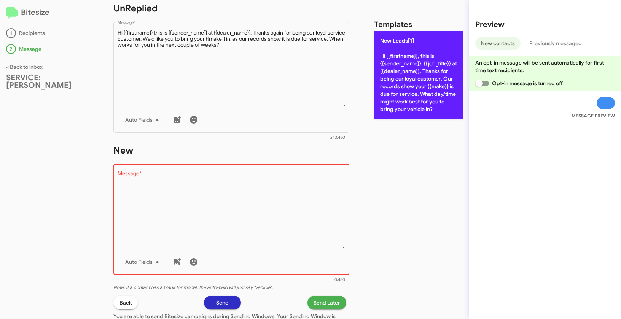
click at [395, 78] on p "New Leads[1] Hi {{firstname}}, this is {{sender_name}}, {{job_title}} at {{deal…" at bounding box center [418, 75] width 89 height 88
type textarea "Hi {{firstname}}, this is {{sender_name}}, {{job_title}} at {{dealer_name}}. Th…"
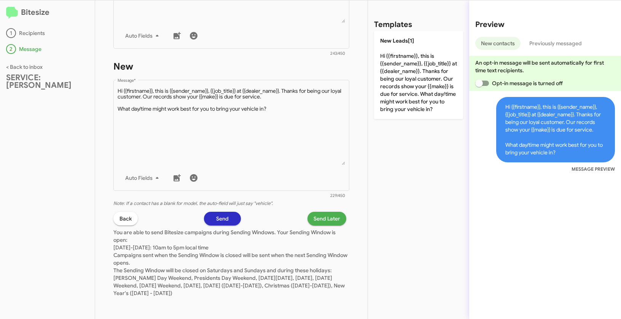
scroll to position [370, 0]
click at [321, 214] on span "Send Later" at bounding box center [326, 218] width 27 height 14
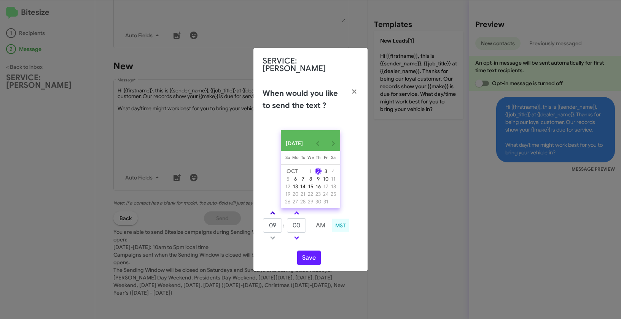
click at [274, 212] on span at bounding box center [272, 213] width 5 height 5
type input "10"
drag, startPoint x: 303, startPoint y: 227, endPoint x: 289, endPoint y: 223, distance: 14.6
click at [289, 223] on input "00" at bounding box center [296, 225] width 19 height 14
type input "20"
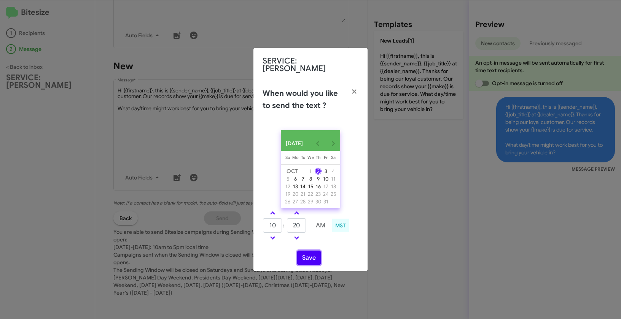
click at [308, 256] on button "Save" at bounding box center [309, 258] width 24 height 14
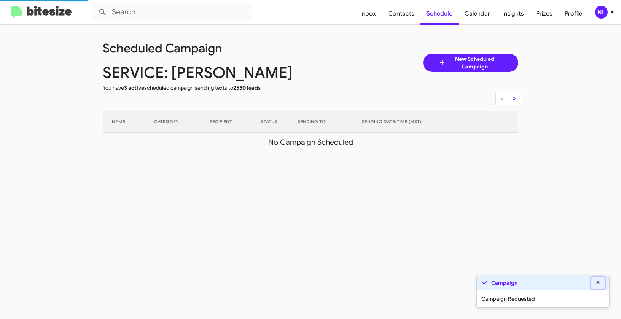
click at [599, 281] on icon at bounding box center [597, 282] width 3 height 3
